Goal: Check status: Check status

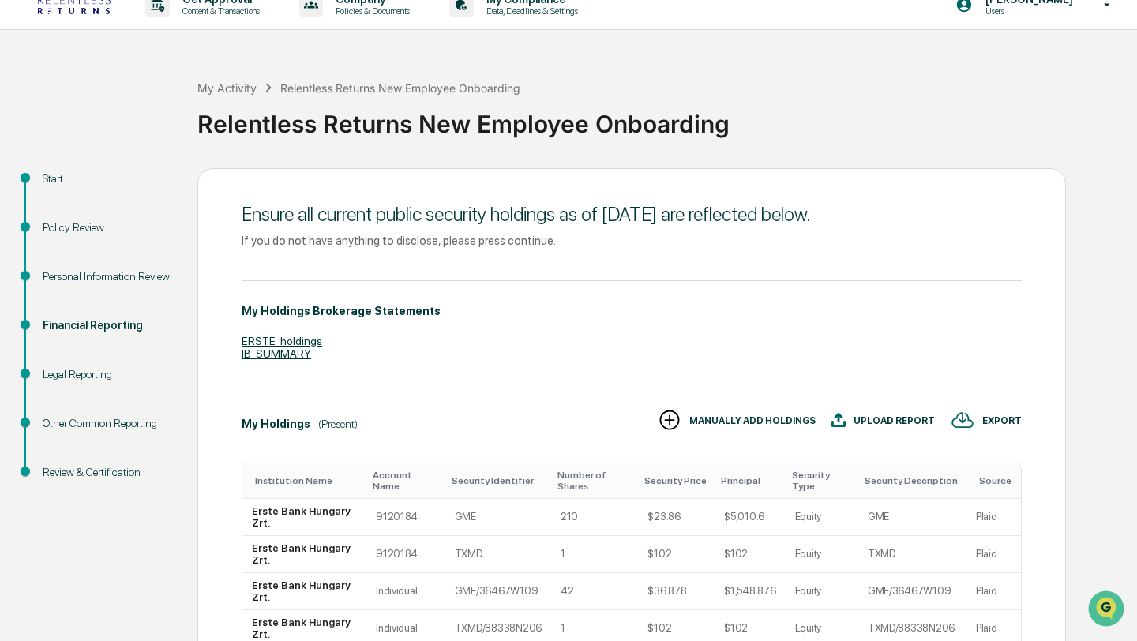
scroll to position [17, 0]
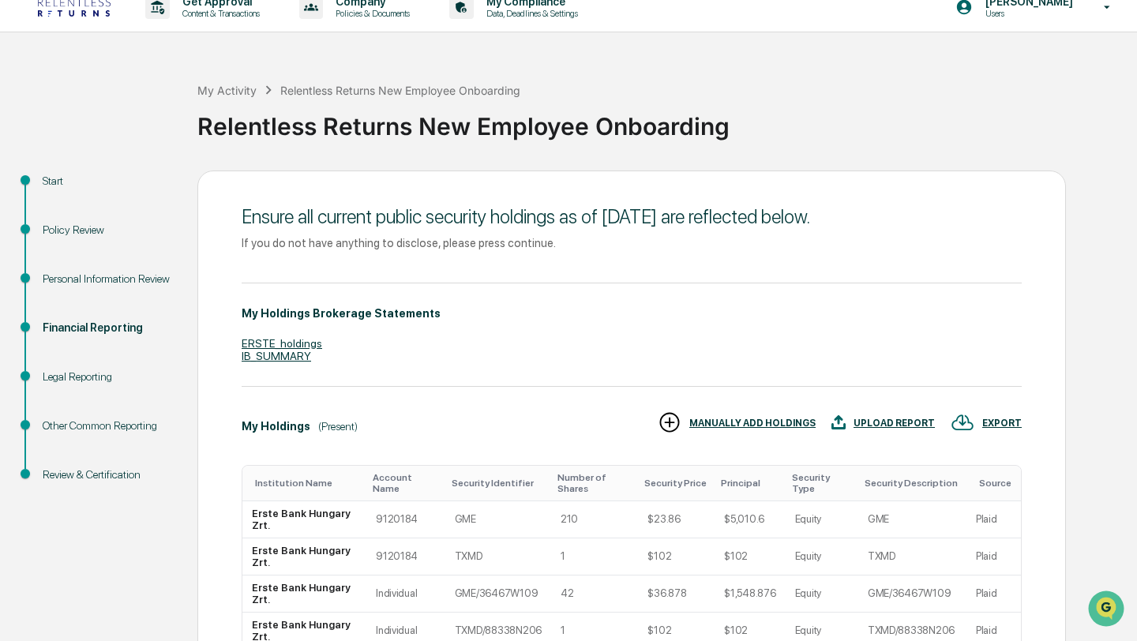
click at [69, 285] on div "Personal Information Review" at bounding box center [108, 279] width 130 height 17
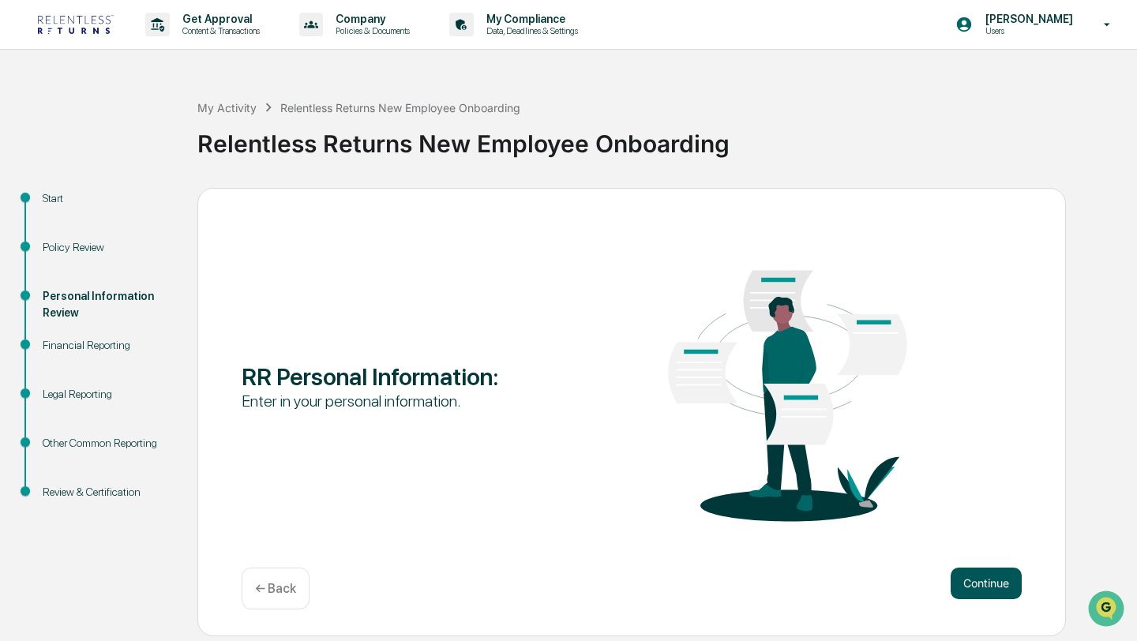
click at [992, 583] on button "Continue" at bounding box center [986, 584] width 71 height 32
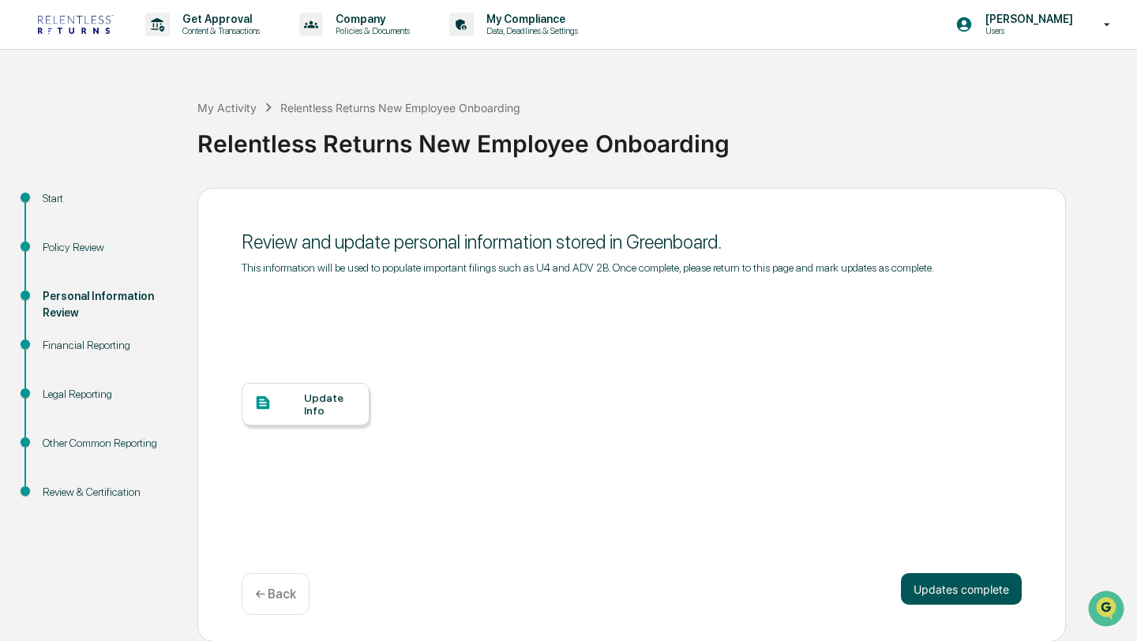
click at [954, 605] on button "Updates complete" at bounding box center [961, 589] width 121 height 32
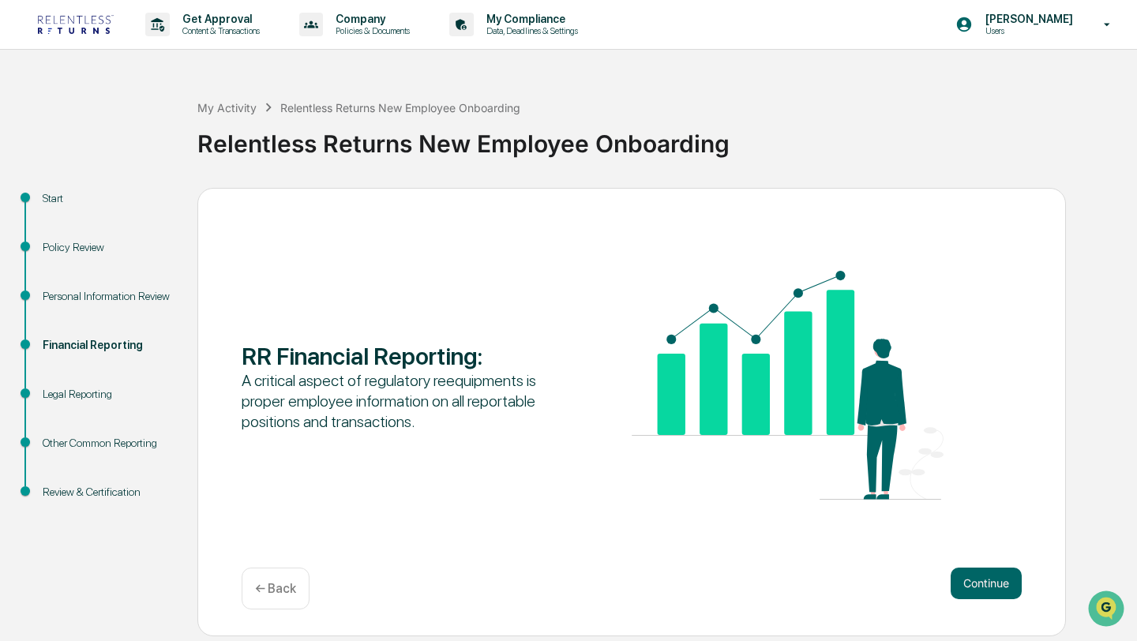
click at [82, 295] on div "Personal Information Review" at bounding box center [108, 296] width 130 height 17
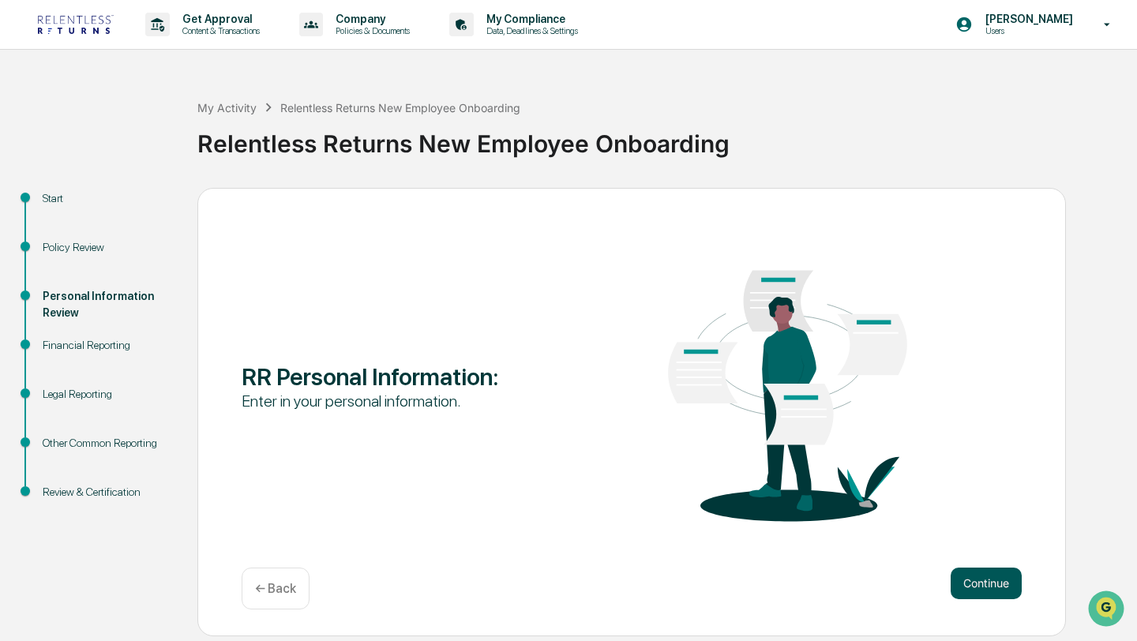
click at [1002, 593] on button "Continue" at bounding box center [986, 584] width 71 height 32
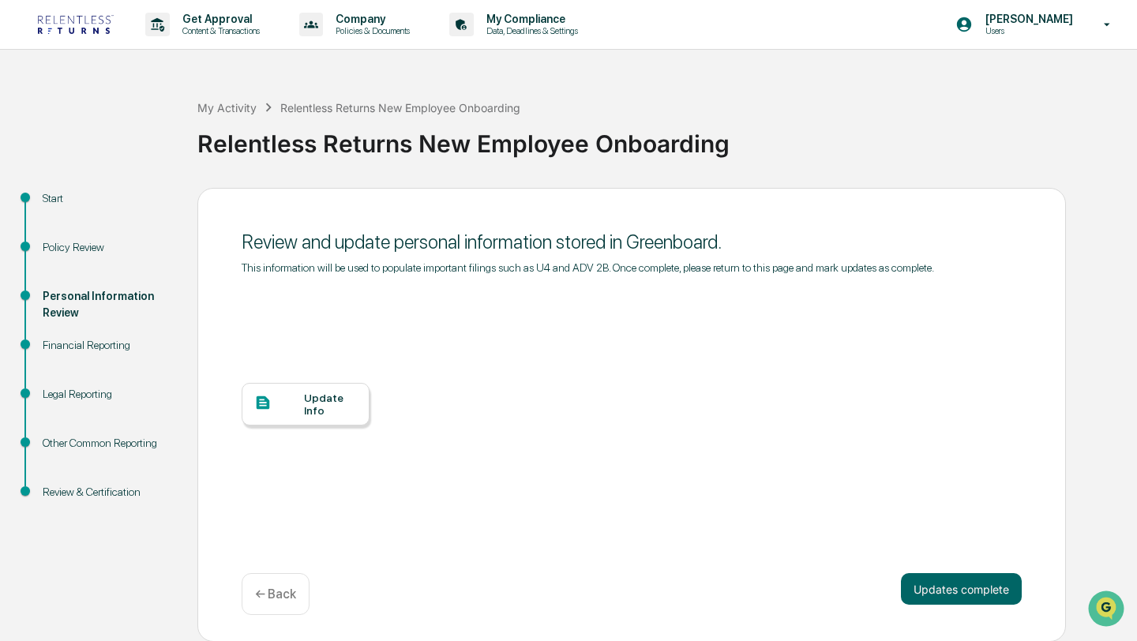
click at [297, 414] on div at bounding box center [279, 404] width 50 height 20
